Goal: Task Accomplishment & Management: Complete application form

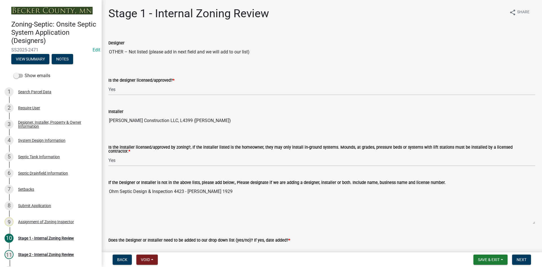
select select "49e49f1e-3b32-4342-8c2e-9cbd4919fe4d"
select select "ca07ae0a-7638-46ff-ada2-c67ca3524324"
select select "ec75a761-93b4-47c5-8535-fea253c32937"
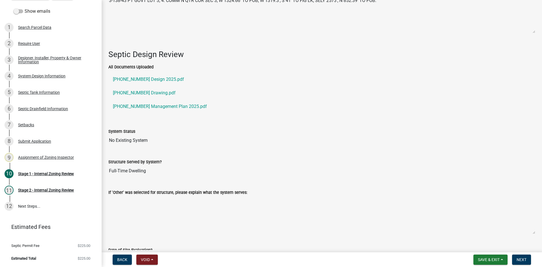
scroll to position [819, 0]
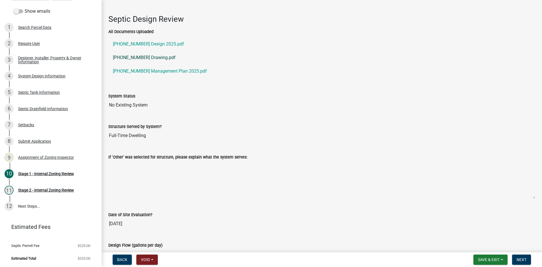
click at [153, 58] on link "06-004-3008 Drawing.pdf" at bounding box center [321, 58] width 427 height 14
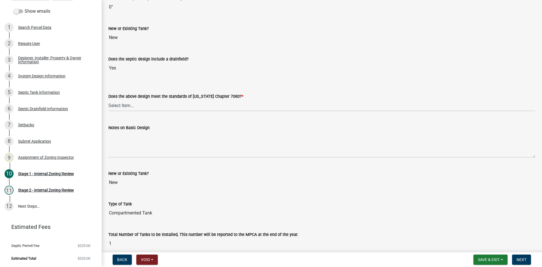
scroll to position [1243, 0]
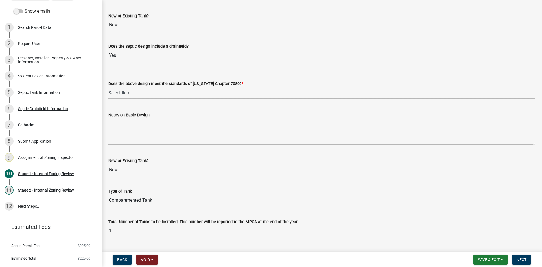
click at [123, 89] on select "Select Item... Yes No" at bounding box center [321, 93] width 427 height 12
click at [108, 87] on select "Select Item... Yes No" at bounding box center [321, 93] width 427 height 12
select select "bcbb982e-a48c-4b4a-a83b-ed1363446a86"
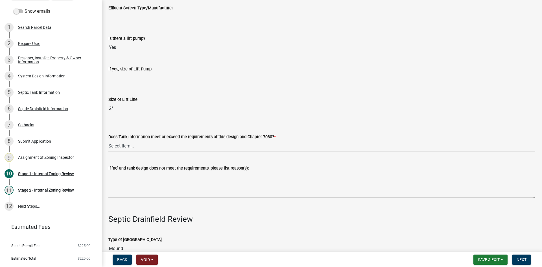
scroll to position [1638, 0]
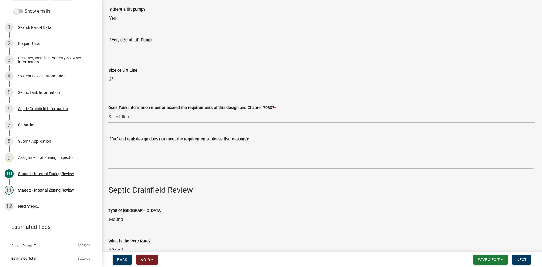
click at [118, 113] on select "Select Item... Yes No" at bounding box center [321, 117] width 427 height 12
click at [108, 111] on select "Select Item... Yes No" at bounding box center [321, 117] width 427 height 12
select select "47a2a5dd-5977-4941-8e6f-09ff03cdfb75"
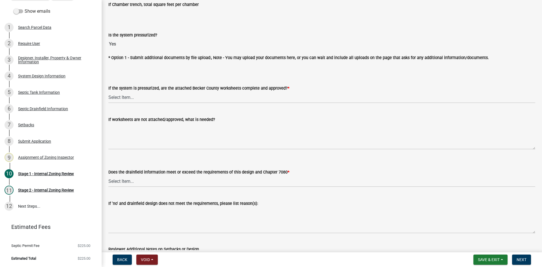
scroll to position [2062, 0]
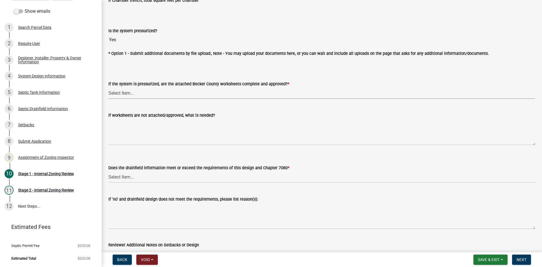
click at [125, 92] on select "Select Item... Yes No NA" at bounding box center [321, 93] width 427 height 12
click at [108, 87] on select "Select Item... Yes No NA" at bounding box center [321, 93] width 427 height 12
select select "3f5b086d-5a4c-4236-93bc-fa7bf4d11838"
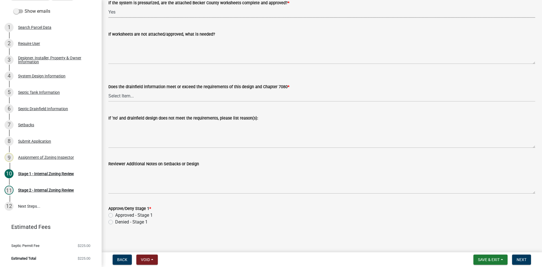
scroll to position [2143, 0]
click at [133, 98] on select "Select Item... Yes No" at bounding box center [321, 96] width 427 height 12
click at [108, 90] on select "Select Item... Yes No" at bounding box center [321, 96] width 427 height 12
select select "888a8260-2be6-47f2-a4de-b9f453a4d3bc"
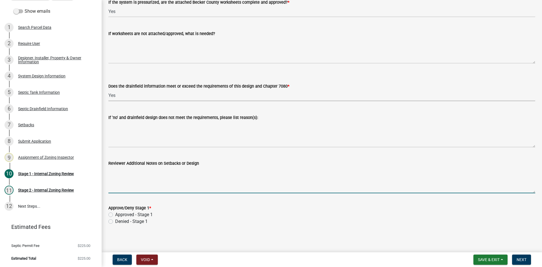
click at [125, 186] on textarea "Reviewer Additional Notes on Setbacks or Design" at bounding box center [321, 180] width 427 height 27
click at [115, 213] on label "Approved - Stage 1" at bounding box center [134, 214] width 38 height 7
click at [115, 213] on input "Approved - Stage 1" at bounding box center [117, 213] width 4 height 4
radio input "true"
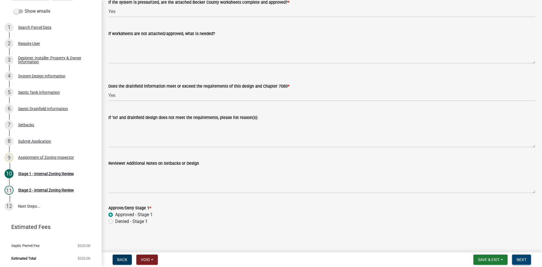
click at [522, 257] on span "Next" at bounding box center [522, 259] width 10 height 5
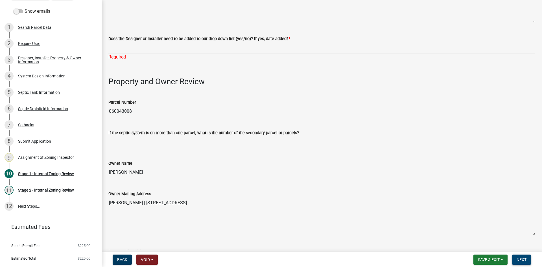
scroll to position [173, 0]
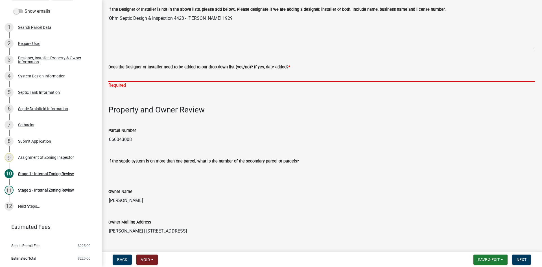
drag, startPoint x: 114, startPoint y: 74, endPoint x: 118, endPoint y: 74, distance: 4.0
click at [114, 74] on input "Does the Designer or Installer need to be added to our drop down list (yes/no)?…" at bounding box center [321, 76] width 427 height 12
type input "YES /Ohm Septic Design & Inspection L4423 Olivia Ohm C1929"
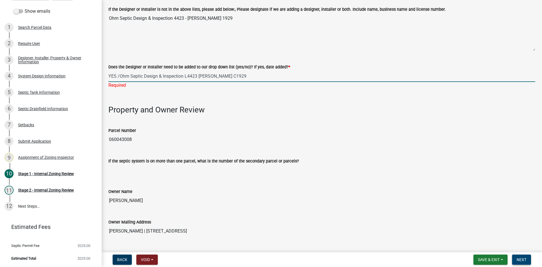
click at [529, 258] on button "Next" at bounding box center [521, 259] width 19 height 10
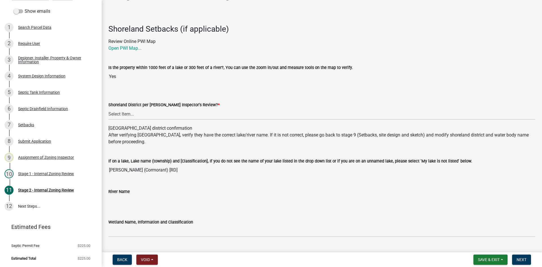
scroll to position [28, 0]
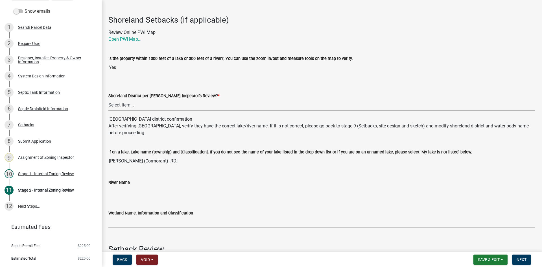
click at [132, 102] on select "Select Item... Yes No" at bounding box center [321, 105] width 427 height 12
click at [108, 99] on select "Select Item... Yes No" at bounding box center [321, 105] width 427 height 12
select select "69d592bb-9906-4277-a6fb-df8686255161"
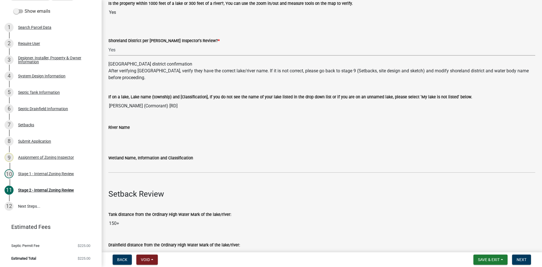
scroll to position [85, 0]
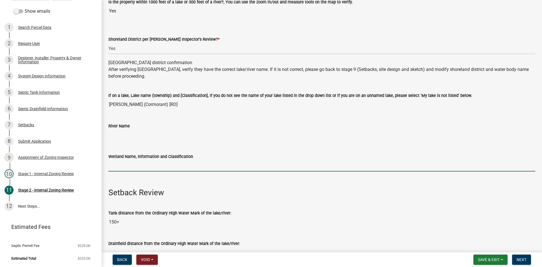
click at [127, 167] on input "Wetland Name, Information and Classification" at bounding box center [321, 166] width 427 height 12
type input "rd100"
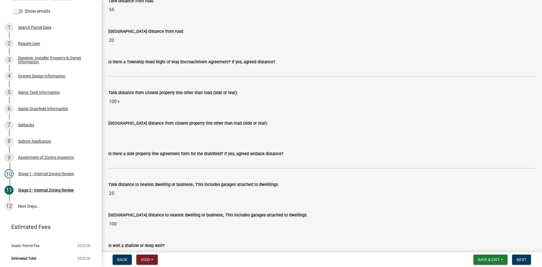
scroll to position [480, 0]
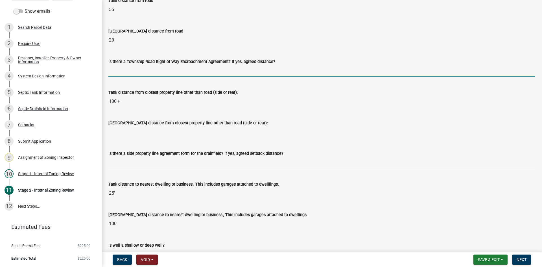
drag, startPoint x: 136, startPoint y: 71, endPoint x: 139, endPoint y: 72, distance: 3.3
click at [136, 71] on input "Is there a Township Road Right of Way Encroachment Agreement? If yes, agreed di…" at bounding box center [321, 71] width 427 height 12
type input "na"
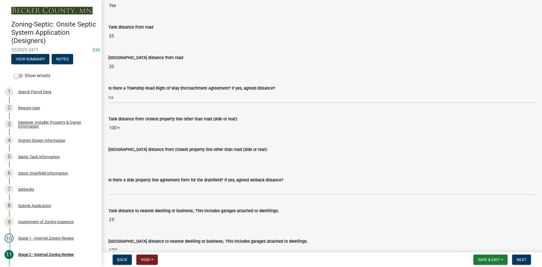
scroll to position [565, 0]
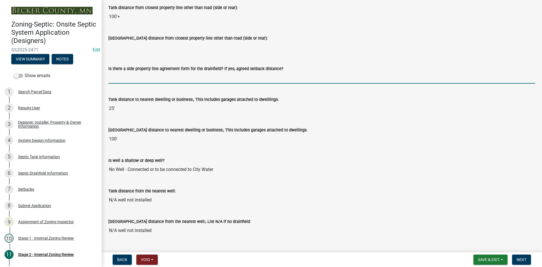
click at [124, 75] on input "Is there a side property line agreement form for the drainfield? If yes, agreed…" at bounding box center [321, 78] width 427 height 12
type input "na"
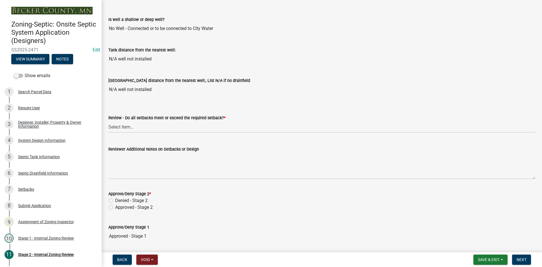
scroll to position [706, 0]
drag, startPoint x: 121, startPoint y: 127, endPoint x: 121, endPoint y: 130, distance: 3.7
click at [121, 127] on select "Select Item... Yes No N/A" at bounding box center [321, 127] width 427 height 12
click at [108, 121] on select "Select Item... Yes No N/A" at bounding box center [321, 127] width 427 height 12
select select "1ad81be4-5d59-46bf-8b7b-d7c0f20ad891"
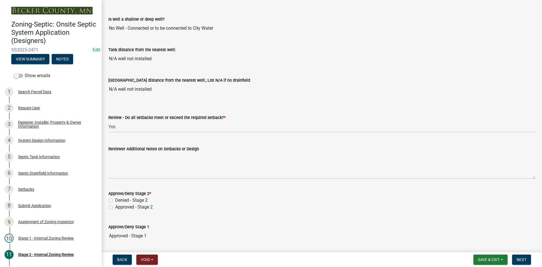
click at [115, 208] on label "Approved - Stage 2" at bounding box center [134, 207] width 38 height 7
click at [115, 207] on input "Approved - Stage 2" at bounding box center [117, 206] width 4 height 4
radio input "true"
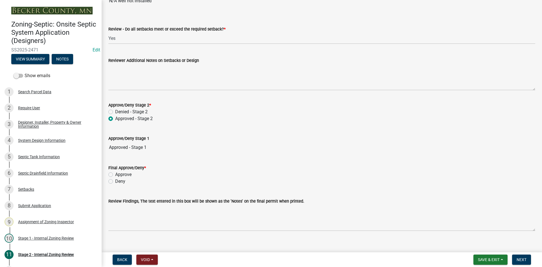
scroll to position [802, 0]
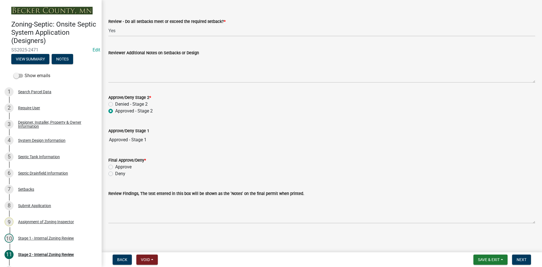
click at [115, 168] on label "Approve" at bounding box center [123, 167] width 16 height 7
click at [115, 167] on input "Approve" at bounding box center [117, 166] width 4 height 4
radio input "true"
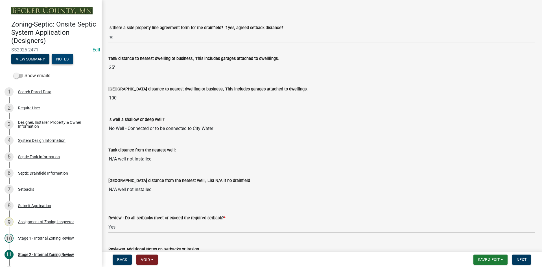
scroll to position [604, 0]
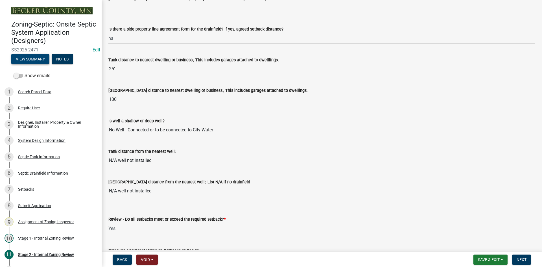
click at [36, 56] on button "View Summary" at bounding box center [30, 59] width 38 height 10
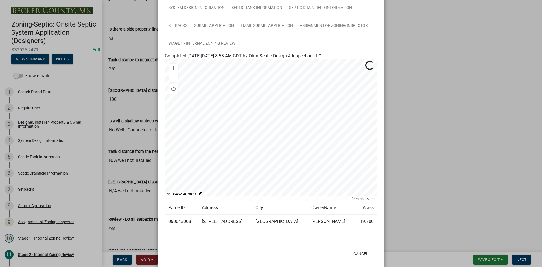
scroll to position [56, 0]
click at [439, 26] on ngb-modal-window "Summary × Printer Friendly Search Parcel Data Designer, Installer, Property & O…" at bounding box center [271, 133] width 542 height 267
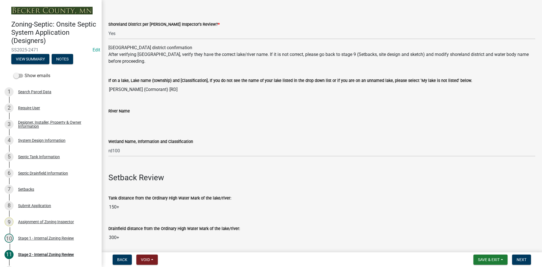
scroll to position [113, 0]
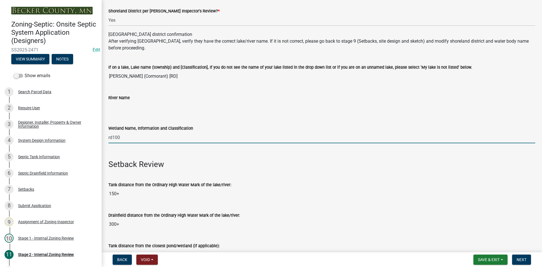
click at [132, 139] on input "rd100" at bounding box center [321, 138] width 427 height 12
drag, startPoint x: 128, startPoint y: 137, endPoint x: 191, endPoint y: 141, distance: 63.1
click at [117, 130] on label "Wetland Name, Information and Classification" at bounding box center [150, 129] width 85 height 4
click at [117, 132] on input "Wetland Name, Information and Classification" at bounding box center [321, 138] width 427 height 12
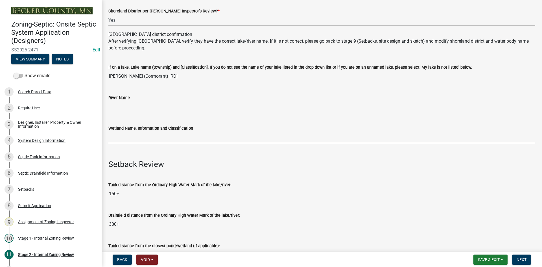
drag, startPoint x: 123, startPoint y: 136, endPoint x: 113, endPoint y: 137, distance: 10.2
click at [113, 137] on input "Wetland Name, Information and Classification" at bounding box center [321, 138] width 427 height 12
type input "ne 150"
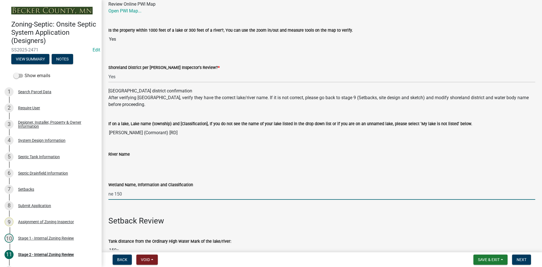
scroll to position [0, 0]
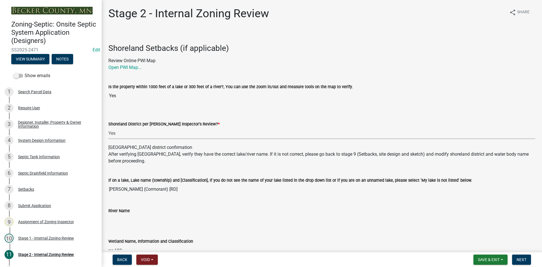
click at [122, 135] on select "Select Item... Yes No" at bounding box center [321, 133] width 427 height 12
click at [175, 96] on input "Yes" at bounding box center [321, 95] width 427 height 11
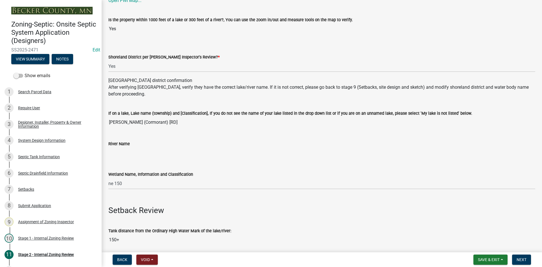
scroll to position [85, 0]
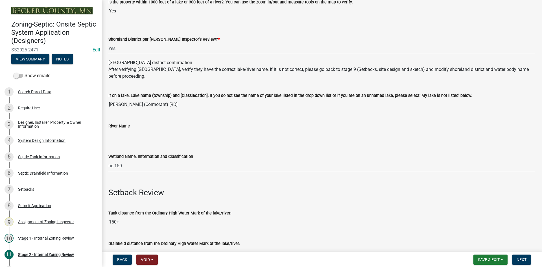
click at [158, 106] on input "Nelson (Cormorant) [RD]" at bounding box center [321, 104] width 427 height 11
click at [281, 152] on div "Wetland Name, Information and Classification ne 150" at bounding box center [321, 158] width 427 height 26
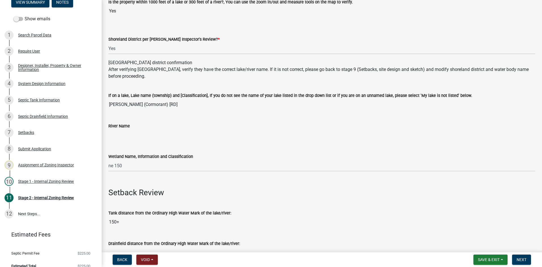
scroll to position [64, 0]
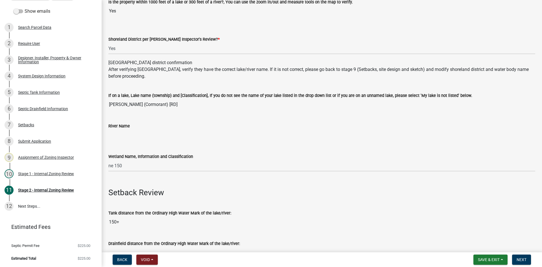
click at [145, 112] on wm-data-entity-input "If on a lake, Lake name (township) and [Classification], If you do not see the …" at bounding box center [321, 99] width 427 height 31
click at [149, 109] on input "Nelson (Cormorant) [RD]" at bounding box center [321, 104] width 427 height 11
click at [149, 112] on wm-data-entity-input "If on a lake, Lake name (township) and [Classification], If you do not see the …" at bounding box center [321, 99] width 427 height 31
click at [158, 119] on div "River Name" at bounding box center [321, 128] width 427 height 26
click at [477, 256] on button "Save & Exit" at bounding box center [491, 259] width 34 height 10
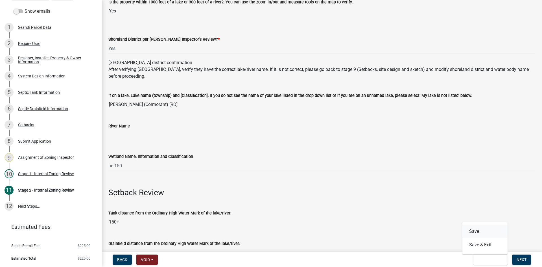
click at [477, 230] on button "Save" at bounding box center [485, 232] width 45 height 14
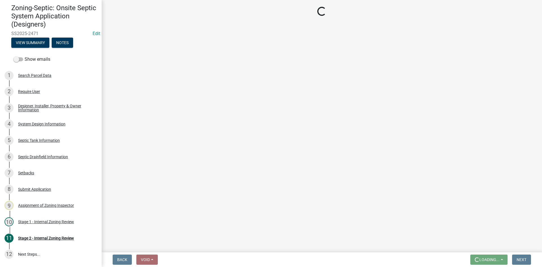
scroll to position [9, 0]
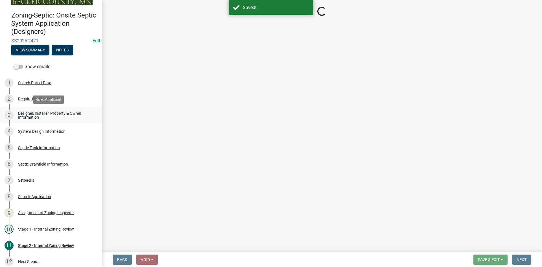
select select "69d592bb-9906-4277-a6fb-df8686255161"
select select "1ad81be4-5d59-46bf-8b7b-d7c0f20ad891"
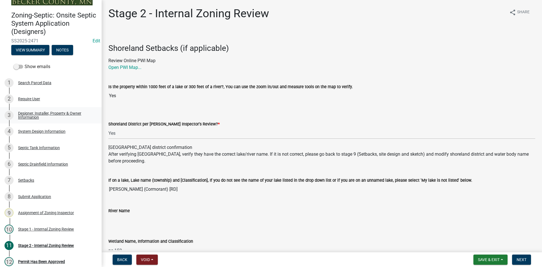
click at [62, 115] on div "Designer, Installer, Property & Owner Information" at bounding box center [55, 115] width 75 height 8
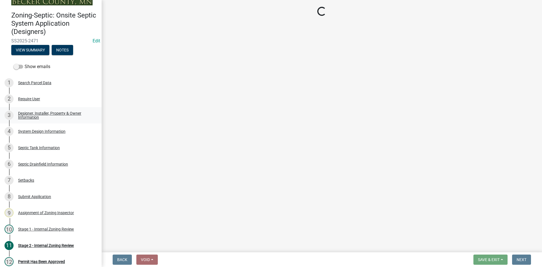
select select "6c135ae6-9430-438b-bfbb-1a71c4544b77"
select select "10a6a267-37e4-420e-85da-5d8d7acf4ed0"
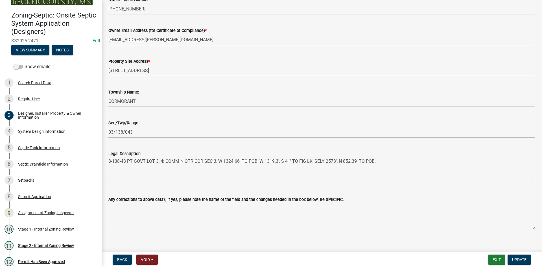
scroll to position [332, 0]
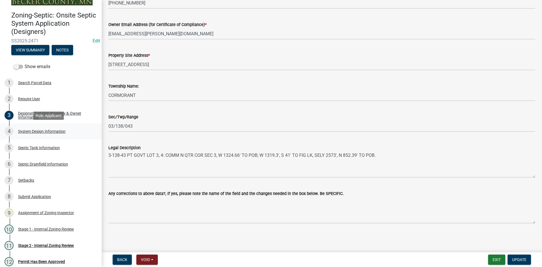
click at [50, 130] on div "System Design Information" at bounding box center [41, 131] width 47 height 4
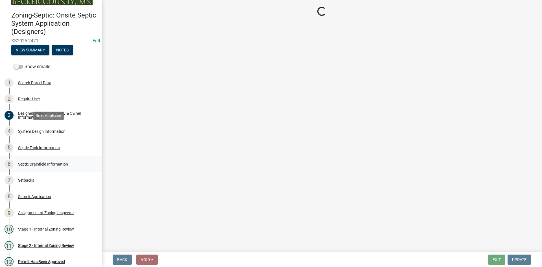
select select "55497d75-c43f-4635-a730-e0737ce05d56"
select select "841e6e1b-3a1e-4ec6-be41-af079aae60a3"
select select "011fbff4-a41d-4a75-9bd8-71c7e6c69e0d"
select select "85fdfef2-2683-4311-b5d5-5505f6411127"
select select "d95a9312-c8a1-4ec7-8581-25dbcf440a1f"
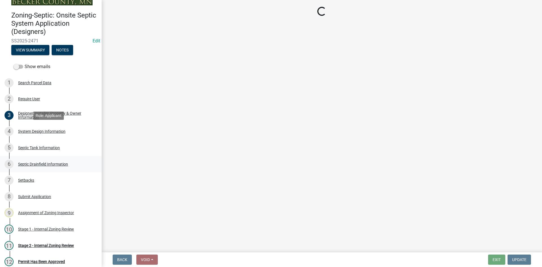
select select "ba735beb-519e-40f0-ae20-62d65fc4c46b"
select select "7b30f360-6895-496a-9f34-da1efdcbc234"
select select "a0c59fcd-b61c-4c3a-90a8-e70849750c47"
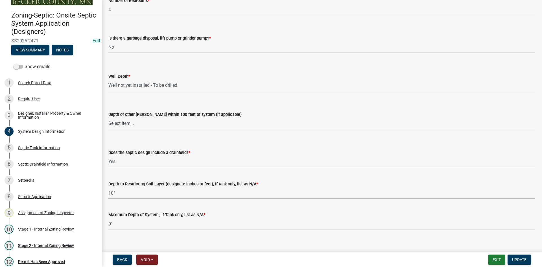
scroll to position [1100, 0]
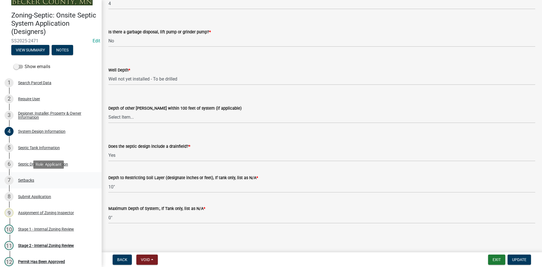
click at [23, 179] on div "Setbacks" at bounding box center [26, 180] width 16 height 4
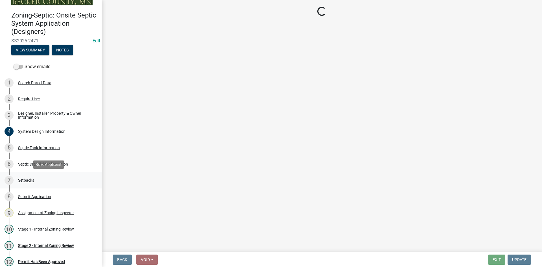
select select "c245ec0d-8d6f-4710-ab2b-b3aa70611708"
select select "238bcab0-681a-4fd1-9941-02ae434726f7"
select select "23044af5-43bb-4cf5-8aef-2716db2ce5fc"
select select "341aaaa4-06c5-40e5-817d-62b65c9e97ec"
select select "a3ce498e-f8b1-44e2-889e-c4968ac74b5a"
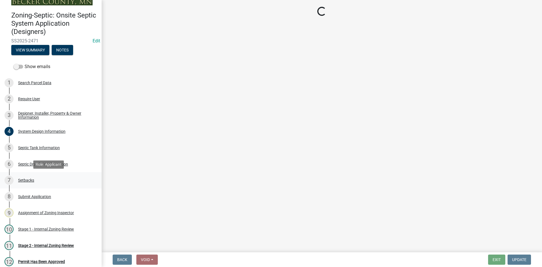
select select "049523f5-25f3-43b3-9d04-28a56ac98106"
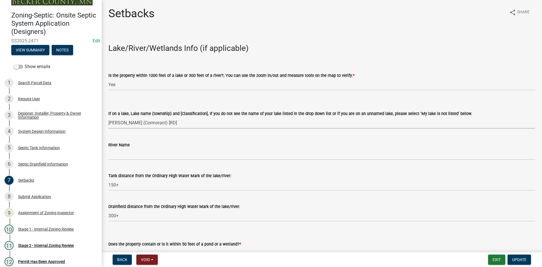
click at [153, 123] on select "Select Item... My lake is not listed below Abbey (Lake View) [NE Tier 2] Abners…" at bounding box center [321, 123] width 427 height 12
click at [108, 117] on select "Select Item... My lake is not listed below Abbey (Lake View) [NE Tier 2] Abners…" at bounding box center [321, 123] width 427 height 12
select select "31687b60-9bbe-4de0-989f-cae56b12d8c5"
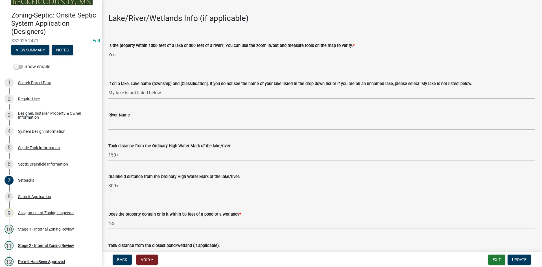
scroll to position [56, 0]
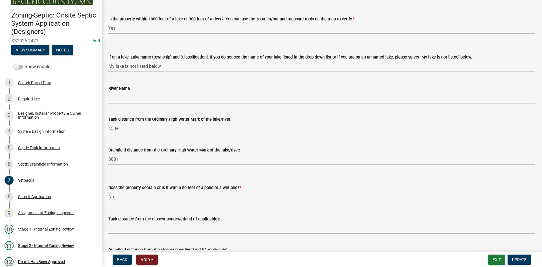
click at [127, 99] on input "River Name" at bounding box center [321, 98] width 427 height 12
click at [188, 68] on select "Select Item... My lake is not listed below Abbey (Lake View) [NE Tier 2] Abners…" at bounding box center [321, 66] width 427 height 12
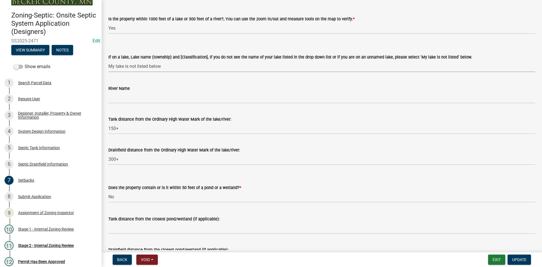
click at [108, 60] on select "Select Item... My lake is not listed below Abbey (Lake View) [NE Tier 2] Abners…" at bounding box center [321, 66] width 427 height 12
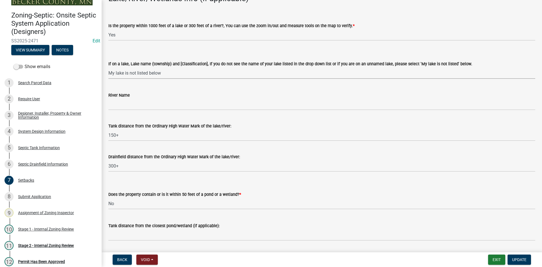
scroll to position [0, 0]
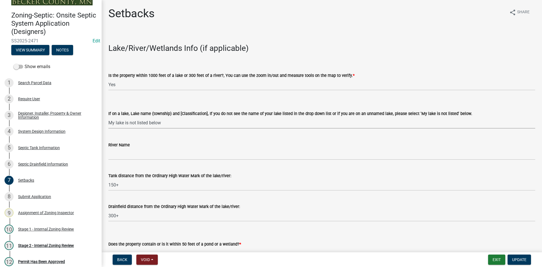
click at [174, 123] on select "Select Item... My lake is not listed below Abbey (Lake View) [NE Tier 2] Abners…" at bounding box center [321, 123] width 427 height 12
click at [171, 120] on select "Select Item... My lake is not listed below Abbey (Lake View) [NE Tier 2] Abners…" at bounding box center [321, 123] width 427 height 12
click at [327, 161] on wm-data-entity-input "River Name" at bounding box center [321, 149] width 427 height 31
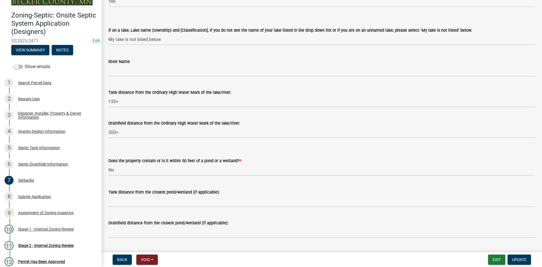
scroll to position [56, 0]
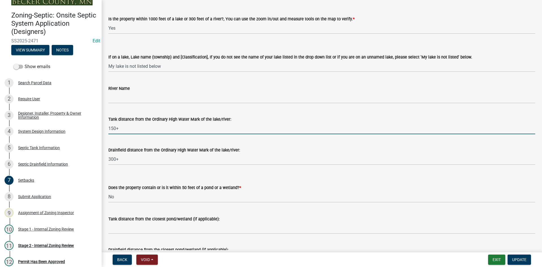
click at [126, 132] on input "150+" at bounding box center [321, 129] width 427 height 12
click at [127, 129] on input "150+ unamed tier 2" at bounding box center [321, 129] width 427 height 12
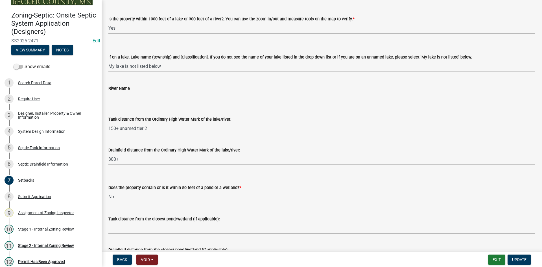
click at [127, 129] on input "150+ unamed tier 2" at bounding box center [321, 129] width 427 height 12
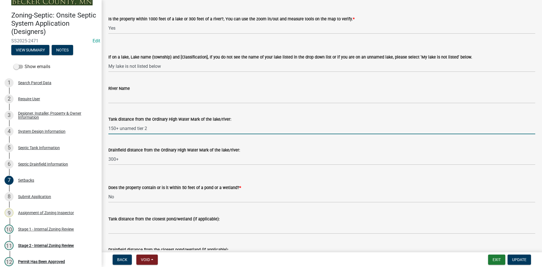
click at [127, 129] on input "150+ unamed tier 2" at bounding box center [321, 129] width 427 height 12
click at [161, 128] on input "150+ unnamed tier 2" at bounding box center [321, 129] width 427 height 12
drag, startPoint x: 119, startPoint y: 128, endPoint x: 151, endPoint y: 129, distance: 31.4
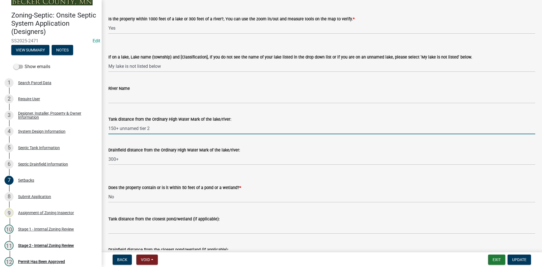
click at [151, 129] on input "150+ unnamed tier 2" at bounding box center [321, 129] width 427 height 12
type input "150+ unnamed tier 2"
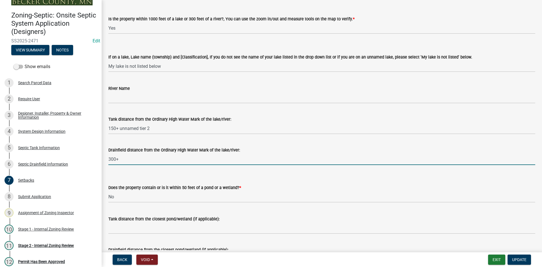
click at [123, 162] on input "300+" at bounding box center [321, 159] width 427 height 12
paste input "unnamed tier 2"
type input "300+ unnamed tier 2"
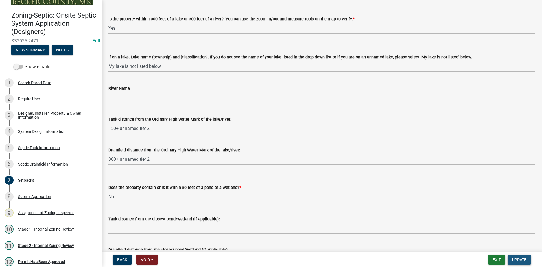
click at [517, 258] on span "Update" at bounding box center [519, 259] width 14 height 5
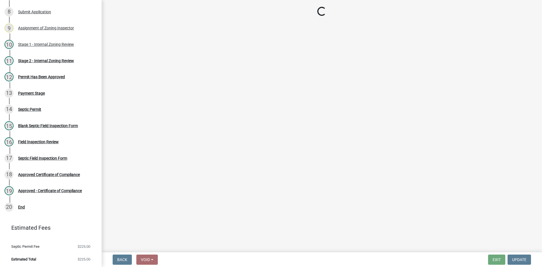
scroll to position [193, 0]
select select "69d592bb-9906-4277-a6fb-df8686255161"
select select "1ad81be4-5d59-46bf-8b7b-d7c0f20ad891"
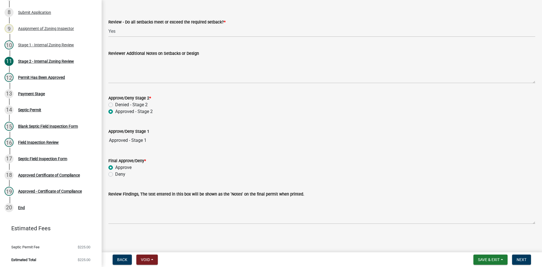
scroll to position [802, 0]
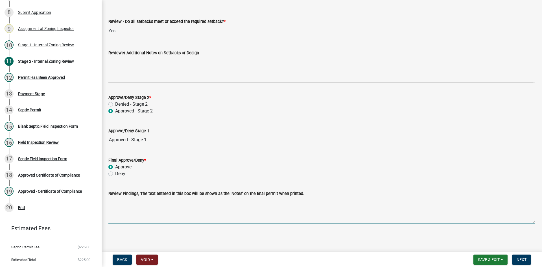
click at [146, 211] on textarea "Review Findings, The text entered in this box will be shown as the 'Notes' on t…" at bounding box center [321, 210] width 427 height 27
type textarea "must be a 3ft clean sand lift type 3 system"
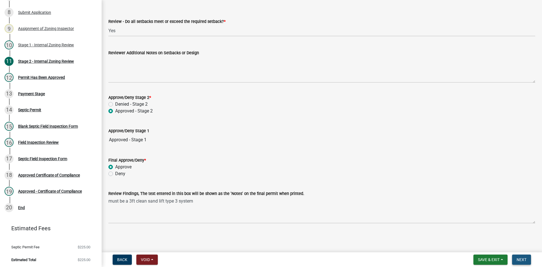
click at [522, 262] on span "Next" at bounding box center [522, 259] width 10 height 5
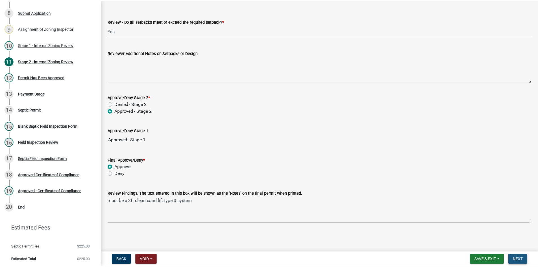
scroll to position [0, 0]
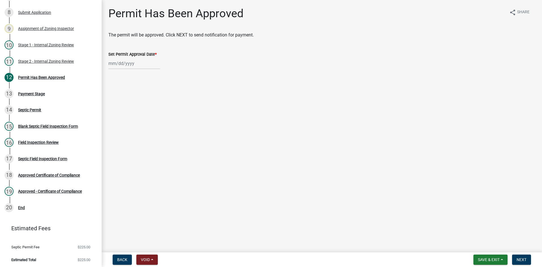
click at [129, 56] on label "Set Permit Approval Date *" at bounding box center [132, 55] width 48 height 4
click at [129, 58] on input "Set Permit Approval Date *" at bounding box center [134, 64] width 52 height 12
select select "8"
select select "2025"
click at [146, 120] on div "22" at bounding box center [150, 120] width 9 height 9
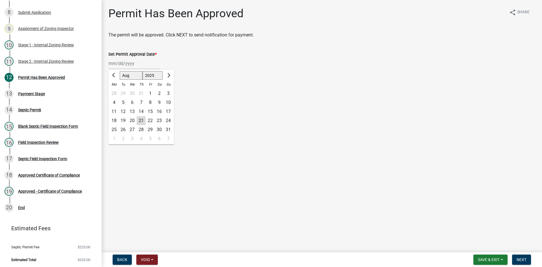
type input "08/22/2025"
click at [141, 66] on div "08/22/2025" at bounding box center [134, 64] width 52 height 12
select select "8"
select select "2025"
click at [142, 125] on div "21" at bounding box center [141, 120] width 9 height 9
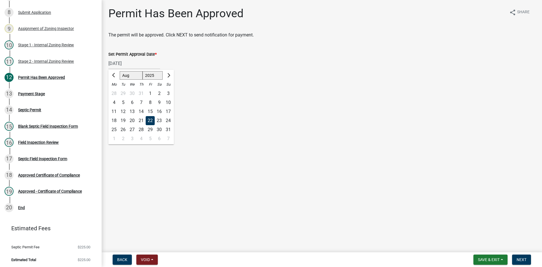
type input "08/21/2025"
click at [521, 261] on span "Next" at bounding box center [522, 259] width 10 height 5
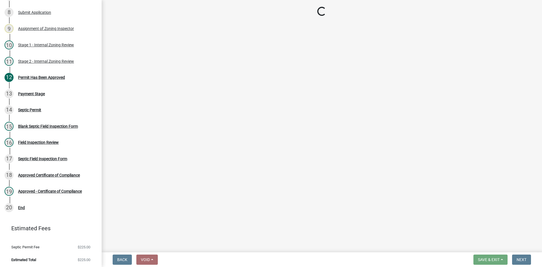
select select "3: 3"
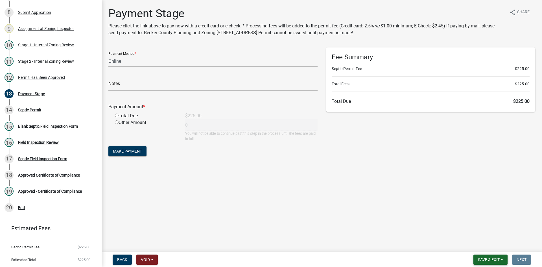
click at [484, 260] on span "Save & Exit" at bounding box center [489, 259] width 22 height 5
click at [484, 246] on button "Save & Exit" at bounding box center [485, 245] width 45 height 14
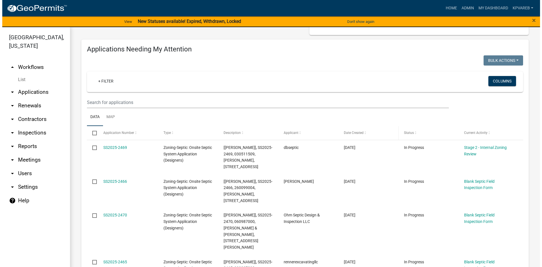
scroll to position [85, 0]
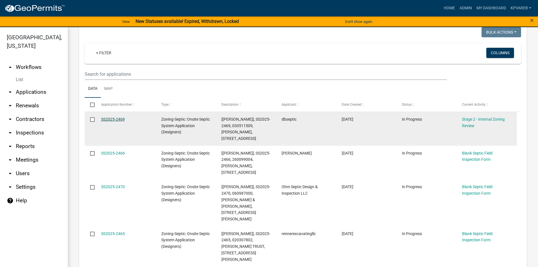
click at [121, 118] on link "SS2025-2469" at bounding box center [113, 119] width 24 height 5
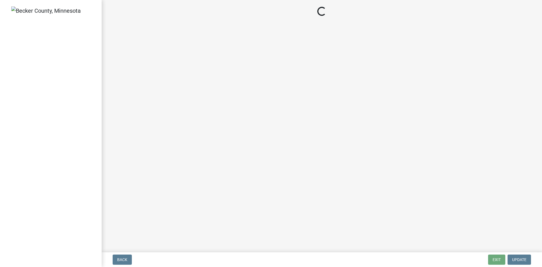
select select "6aff4bf5-f522-4fb2-96f1-02faf4b88fa3"
select select "1ad81be4-5d59-46bf-8b7b-d7c0f20ad891"
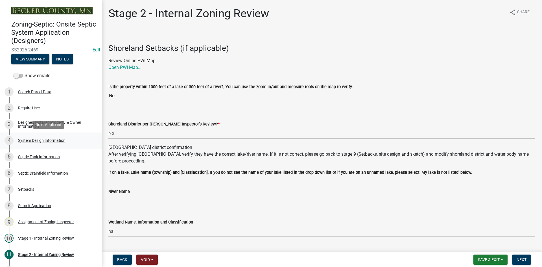
click at [59, 142] on div "System Design Information" at bounding box center [41, 140] width 47 height 4
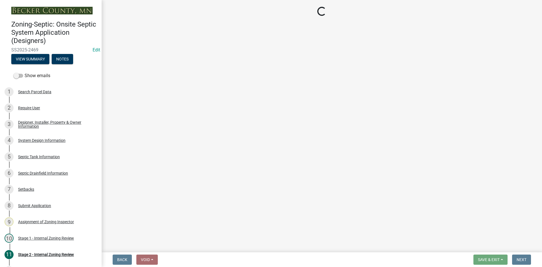
select select "55497d75-c43f-4635-a730-e0737ce05d56"
select select "25258e87-3ef9-4f1c-a5f1-75a1d463abfb"
select select "011fbff4-a41d-4a75-9bd8-71c7e6c69e0d"
select select "85fdfef2-2683-4311-b5d5-5505f6411127"
select select "d95a9312-c8a1-4ec7-8581-25dbcf440a1f"
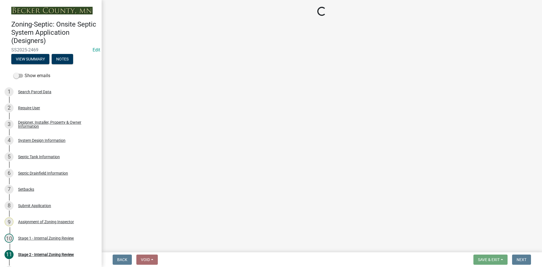
select select "ba735beb-519e-40f0-ae20-62d65fc4c46b"
select select "ef698bf5-6172-44c1-9ffb-522c07469aed"
select select "a0c59fcd-b61c-4c3a-90a8-e70849750c47"
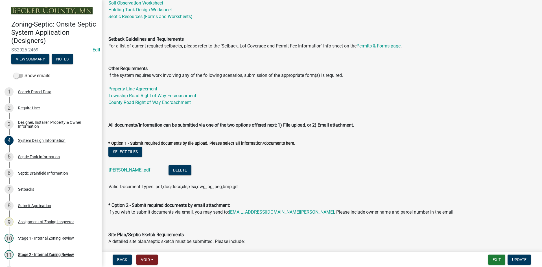
scroll to position [169, 0]
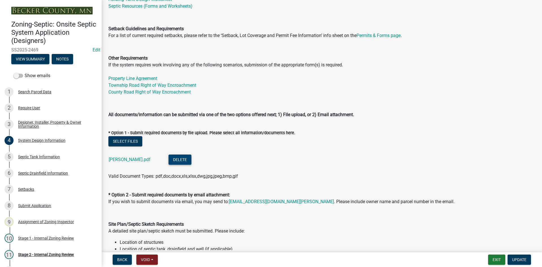
click at [187, 159] on button "Delete" at bounding box center [180, 159] width 23 height 10
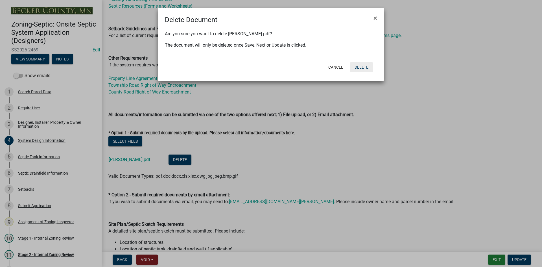
drag, startPoint x: 360, startPoint y: 68, endPoint x: 352, endPoint y: 140, distance: 72.5
click at [352, 140] on ngb-modal-window "Delete Document × Are you sure you want to delete Eric Melby Trenches.pdf? The …" at bounding box center [271, 133] width 542 height 267
click at [362, 66] on button "Delete" at bounding box center [361, 67] width 23 height 10
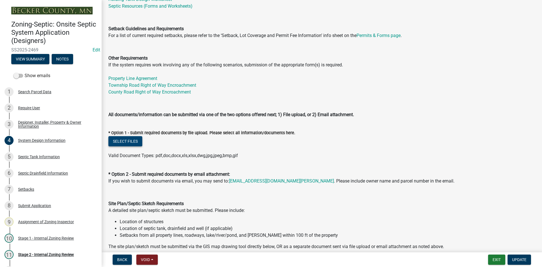
click at [132, 143] on button "Select files" at bounding box center [125, 141] width 34 height 10
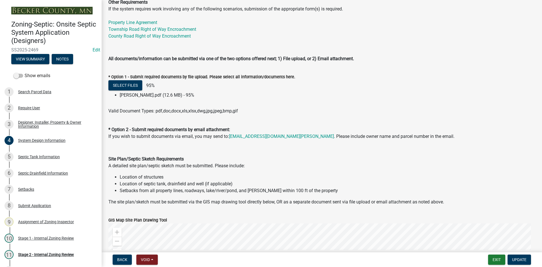
scroll to position [226, 0]
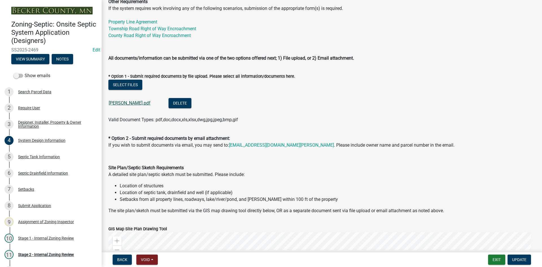
click at [137, 102] on link "Eric Melby Trenches.pdf" at bounding box center [130, 102] width 42 height 5
click at [514, 260] on span "Update" at bounding box center [519, 259] width 14 height 5
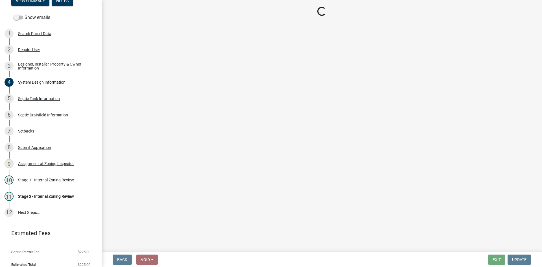
scroll to position [64, 0]
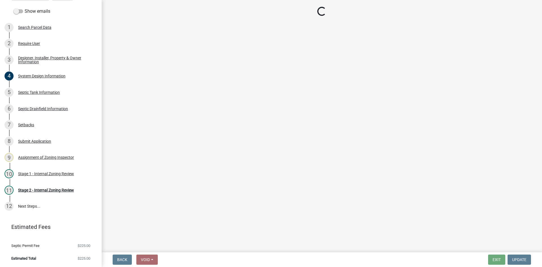
select select "49e49f1e-3b32-4342-8c2e-9cbd4919fe4d"
select select "ca07ae0a-7638-46ff-ada2-c67ca3524324"
select select "ec75a761-93b4-47c5-8535-fea253c32937"
select select "bcbb982e-a48c-4b4a-a83b-ed1363446a86"
select select "47a2a5dd-5977-4941-8e6f-09ff03cdfb75"
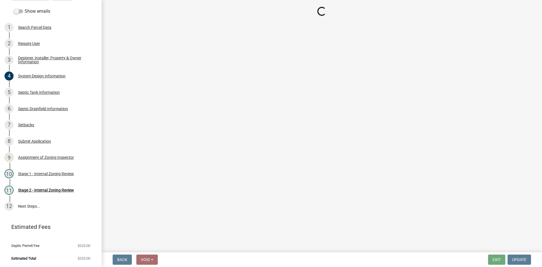
select select "3f07d53b-f129-45c8-90f2-315300c75b14"
select select "888a8260-2be6-47f2-a4de-b9f453a4d3bc"
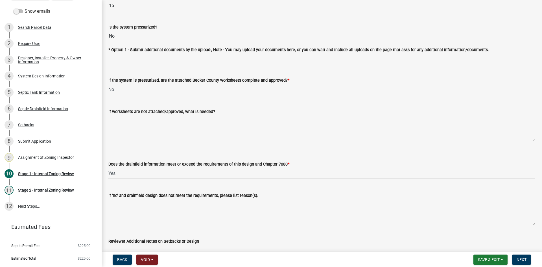
scroll to position [2032, 0]
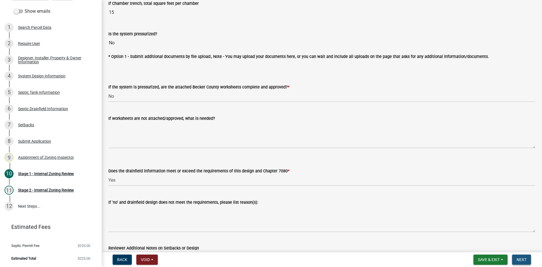
click at [524, 262] on button "Next" at bounding box center [521, 259] width 19 height 10
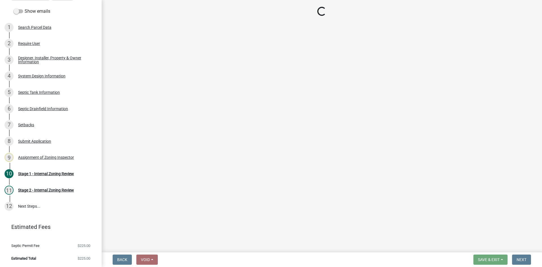
select select "6aff4bf5-f522-4fb2-96f1-02faf4b88fa3"
select select "1ad81be4-5d59-46bf-8b7b-d7c0f20ad891"
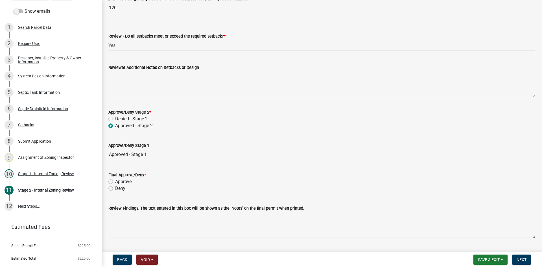
scroll to position [783, 0]
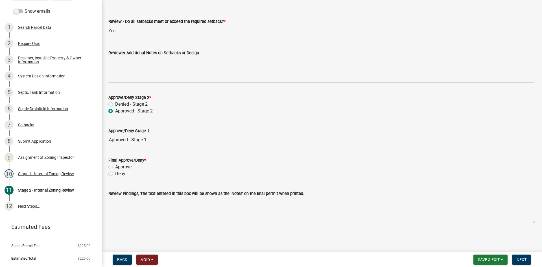
click at [115, 167] on label "Approve" at bounding box center [123, 167] width 16 height 7
click at [115, 167] on input "Approve" at bounding box center [117, 166] width 4 height 4
radio input "true"
click at [525, 261] on span "Next" at bounding box center [522, 259] width 10 height 5
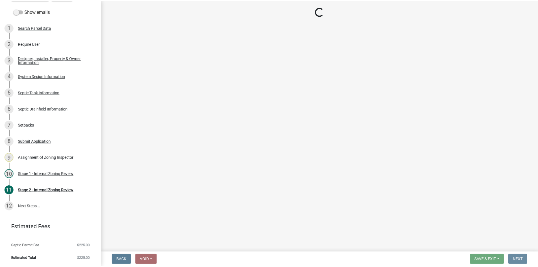
scroll to position [0, 0]
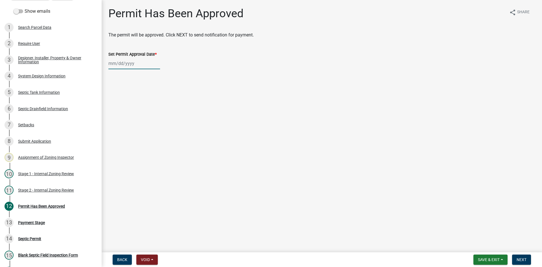
click at [145, 60] on div at bounding box center [134, 64] width 52 height 12
select select "8"
select select "2025"
click at [148, 120] on div "22" at bounding box center [150, 120] width 9 height 9
type input "08/22/2025"
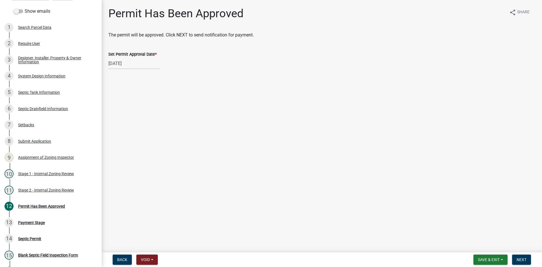
click at [135, 62] on div "08/22/2025" at bounding box center [134, 64] width 52 height 12
select select "8"
select select "2025"
click at [135, 62] on input "08/22/2025" at bounding box center [134, 64] width 52 height 12
click at [143, 120] on div "21" at bounding box center [141, 120] width 9 height 9
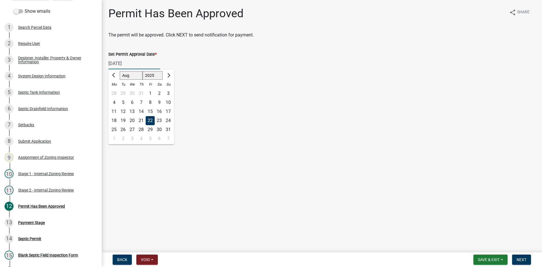
type input "08/21/2025"
click at [517, 259] on span "Next" at bounding box center [522, 259] width 10 height 5
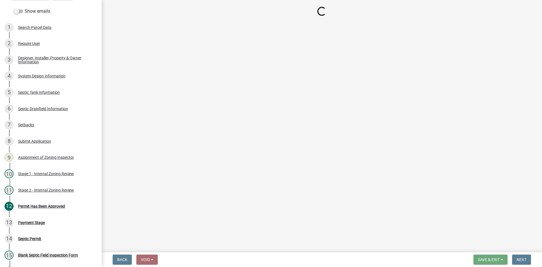
select select "3: 3"
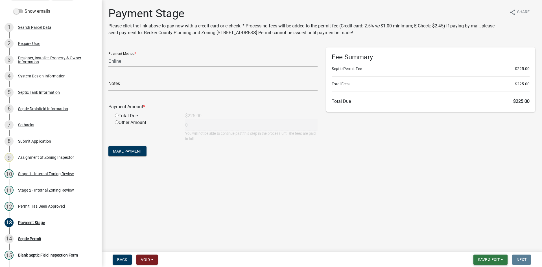
click at [489, 262] on span "Save & Exit" at bounding box center [489, 259] width 22 height 5
click at [476, 246] on button "Save & Exit" at bounding box center [485, 245] width 45 height 14
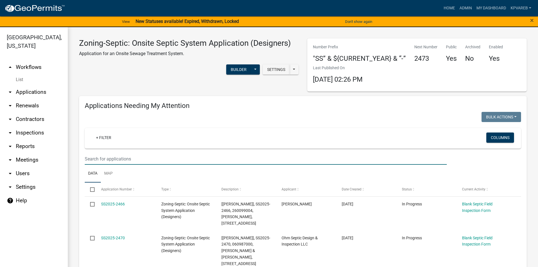
click at [110, 161] on input "text" at bounding box center [266, 159] width 362 height 12
click at [114, 160] on input "text" at bounding box center [266, 159] width 362 height 12
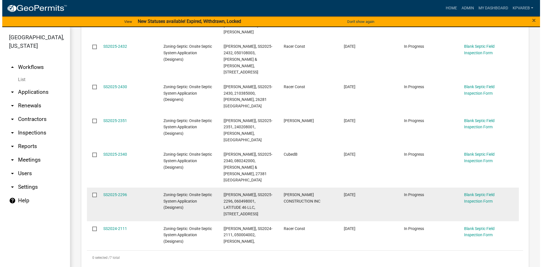
scroll to position [169, 0]
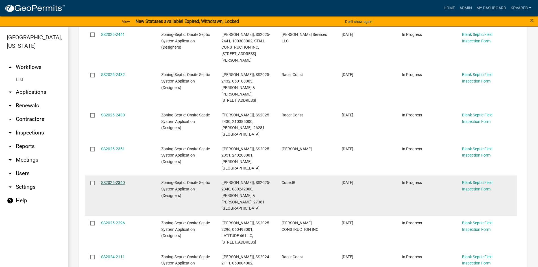
type input "onst"
click at [117, 180] on link "SS2025-2340" at bounding box center [113, 182] width 24 height 5
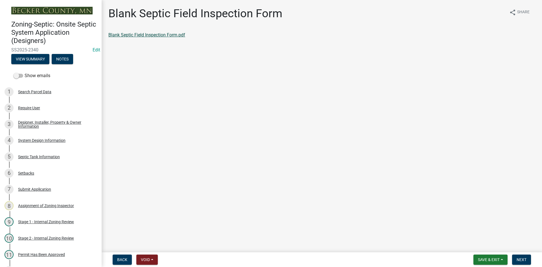
click at [176, 35] on link "Blank Septic Field Inspection Form.pdf" at bounding box center [146, 34] width 77 height 5
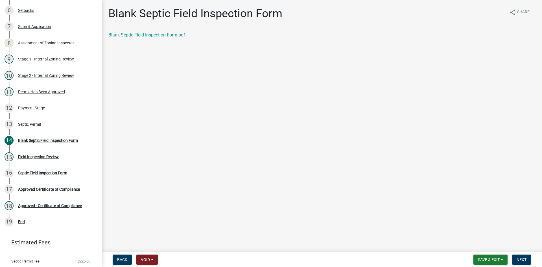
scroll to position [163, 0]
click at [38, 125] on div "Septic Permit" at bounding box center [29, 124] width 23 height 4
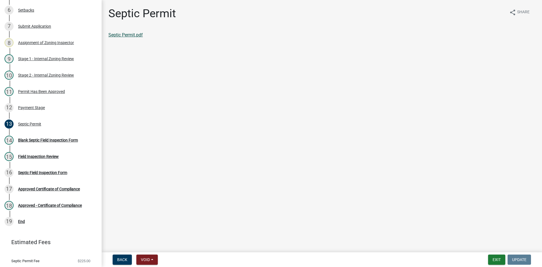
click at [140, 36] on link "Septic Permit.pdf" at bounding box center [125, 34] width 34 height 5
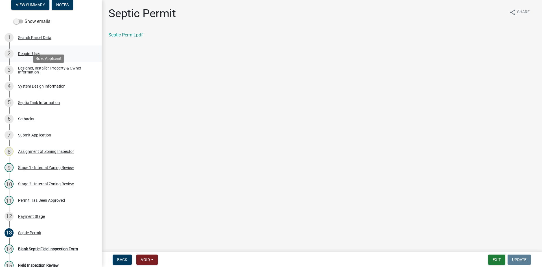
scroll to position [50, 0]
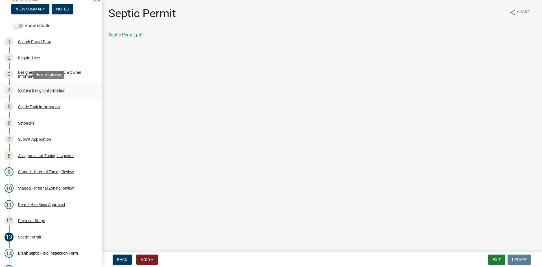
click at [30, 89] on div "System Design Information" at bounding box center [41, 90] width 47 height 4
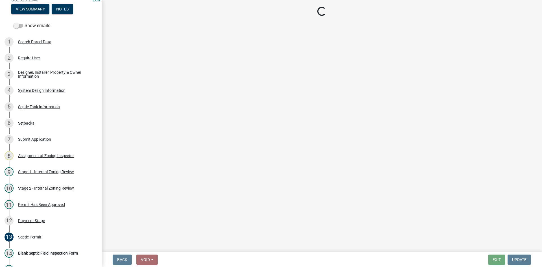
select select "454a198f-2b5b-4bb2-b044-9e5b1e604e9c"
select select "d11049ea-91d0-42ef-8f23-5bc08afa6acf"
select select "011fbff4-a41d-4a75-9bd8-71c7e6c69e0d"
select select "85fdfef2-2683-4311-b5d5-5505f6411127"
select select "ba735beb-519e-40f0-ae20-62d65fc4c46b"
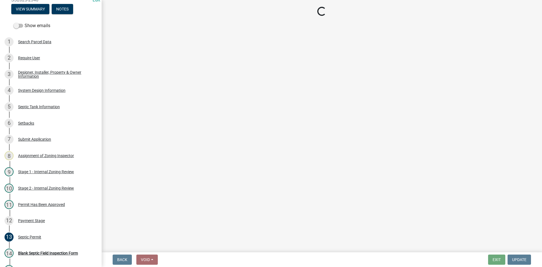
select select "22f42ee4-8f54-4ffd-840f-b13e29e3d3ac"
select select "384fc250-a67e-4e5e-a6e0-19116deb63e7"
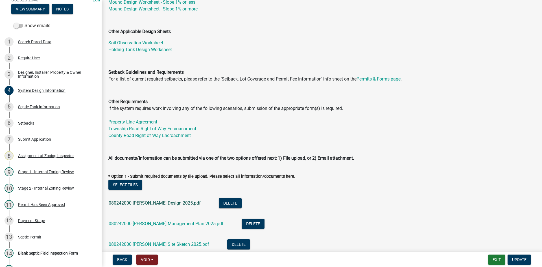
scroll to position [169, 0]
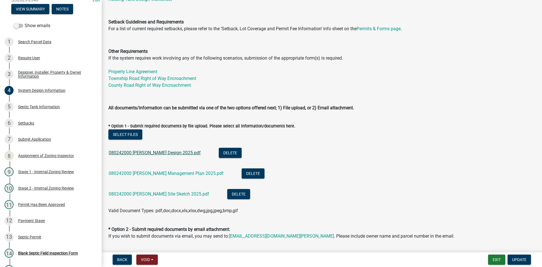
click at [149, 153] on link "080242000 Onstad Design 2025.pdf" at bounding box center [155, 152] width 92 height 5
click at [145, 173] on link "080242000 Onstad Management Plan 2025.pdf" at bounding box center [166, 173] width 115 height 5
click at [159, 192] on link "080242000 Onstad Site Sketch 2025.pdf" at bounding box center [159, 193] width 101 height 5
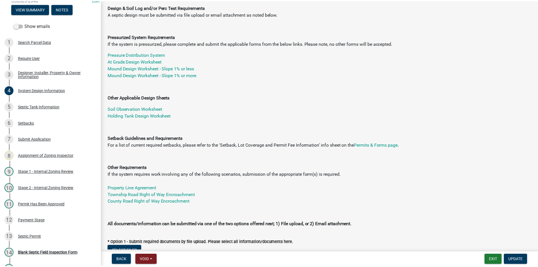
scroll to position [113, 0]
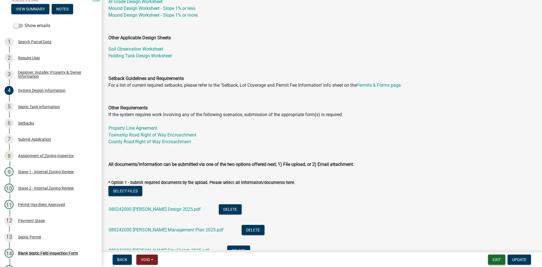
click at [504, 258] on button "Exit" at bounding box center [496, 259] width 17 height 10
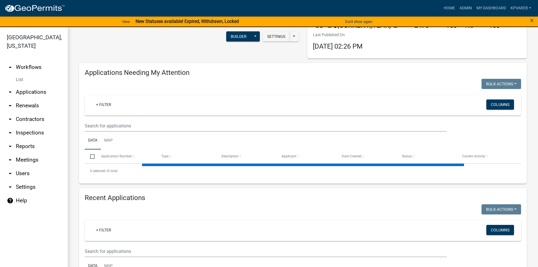
scroll to position [28, 0]
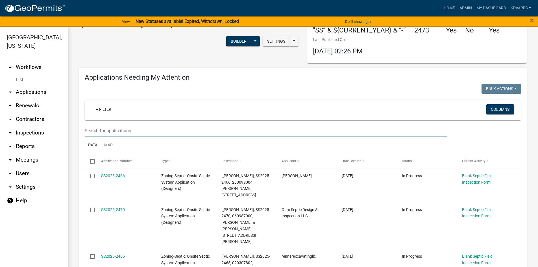
click at [102, 128] on input "text" at bounding box center [266, 131] width 362 height 12
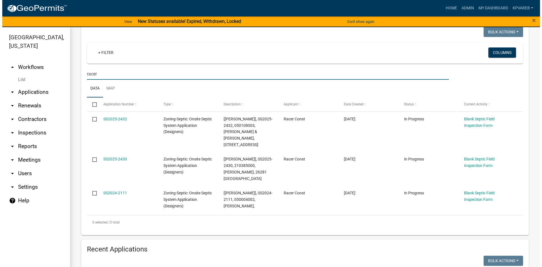
scroll to position [85, 0]
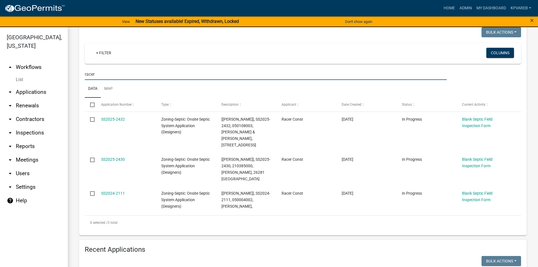
type input "racer"
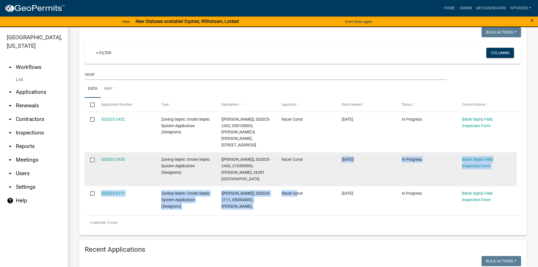
drag, startPoint x: 298, startPoint y: 198, endPoint x: 316, endPoint y: 177, distance: 27.6
click at [316, 177] on datatable-scroller "SS2025-2432 Zoning-Septic: Onsite Septic System Application (Designers) [Jeff R…" at bounding box center [301, 162] width 432 height 101
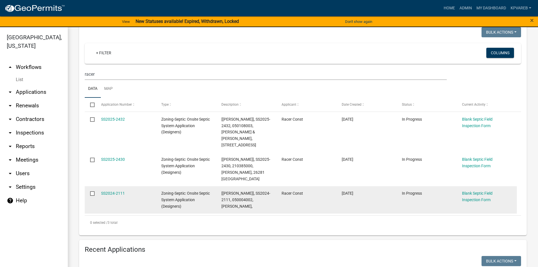
click at [314, 191] on datatable-body-cell "Racer Const" at bounding box center [306, 199] width 60 height 27
click at [117, 191] on link "SS2024-2111" at bounding box center [113, 193] width 24 height 5
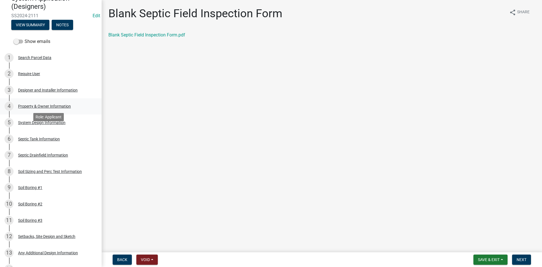
scroll to position [22, 0]
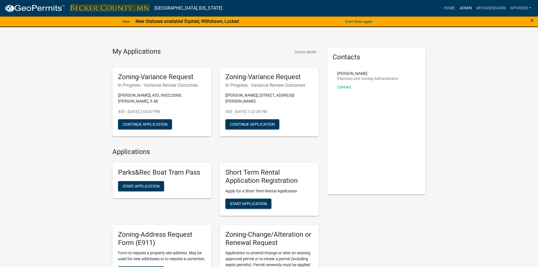
click at [463, 10] on link "Admin" at bounding box center [465, 8] width 17 height 11
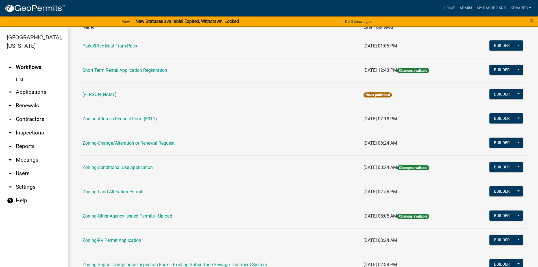
scroll to position [141, 0]
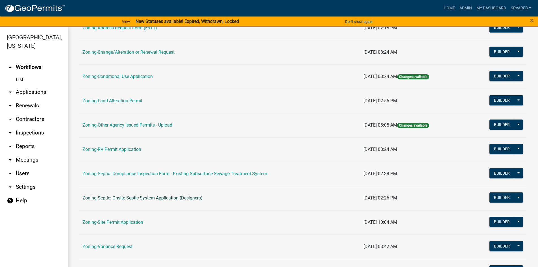
click at [167, 197] on link "Zoning-Septic: Onsite Septic System Application (Designers)" at bounding box center [142, 197] width 120 height 5
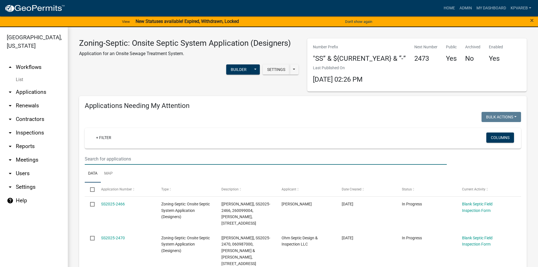
click at [113, 154] on input "text" at bounding box center [266, 159] width 362 height 12
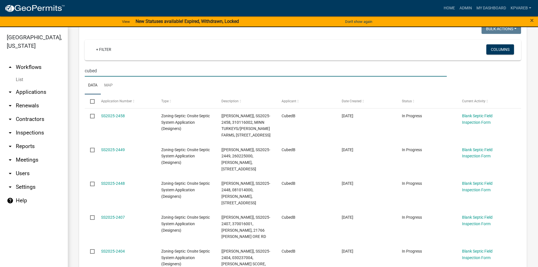
scroll to position [85, 0]
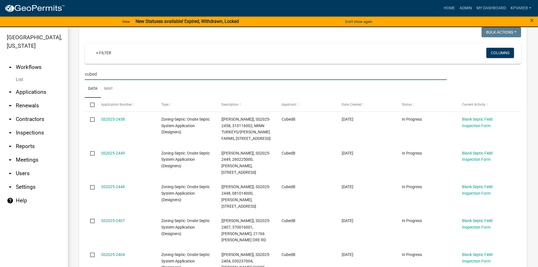
type input "cubed"
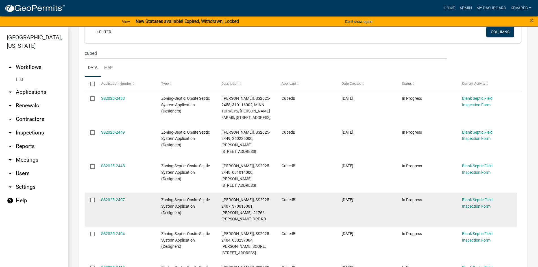
scroll to position [141, 0]
